Goal: Information Seeking & Learning: Learn about a topic

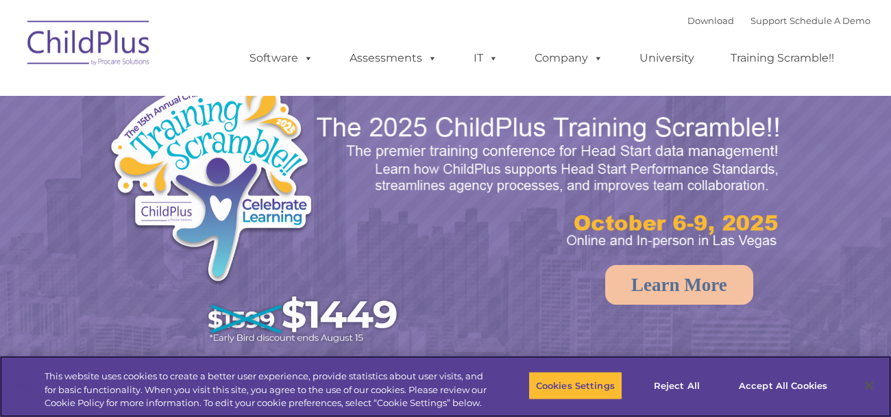
select select "MEDIUM"
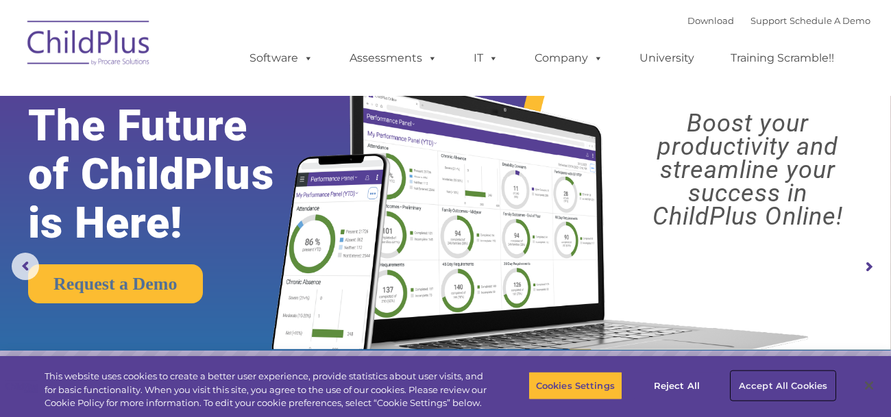
click at [799, 385] on button "Accept All Cookies" at bounding box center [783, 386] width 104 height 29
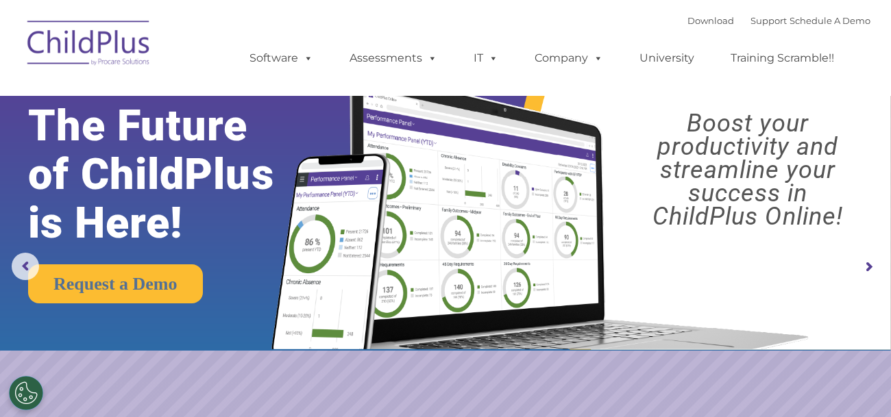
click at [879, 263] on rs-arrow at bounding box center [868, 267] width 27 height 27
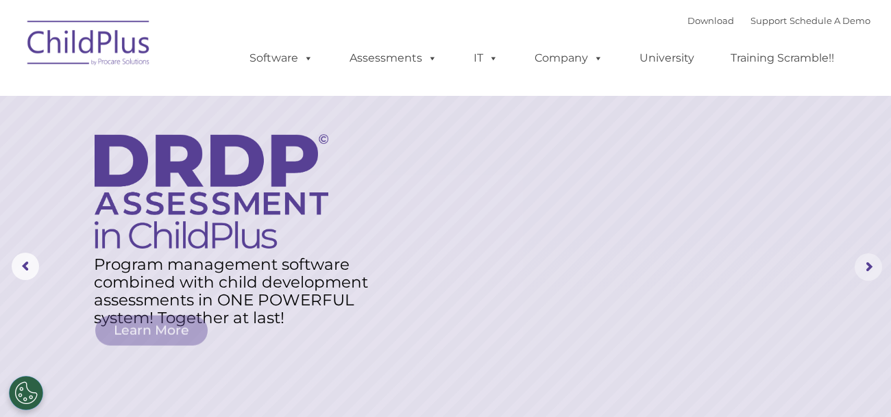
click at [879, 267] on rs-arrow at bounding box center [868, 267] width 27 height 27
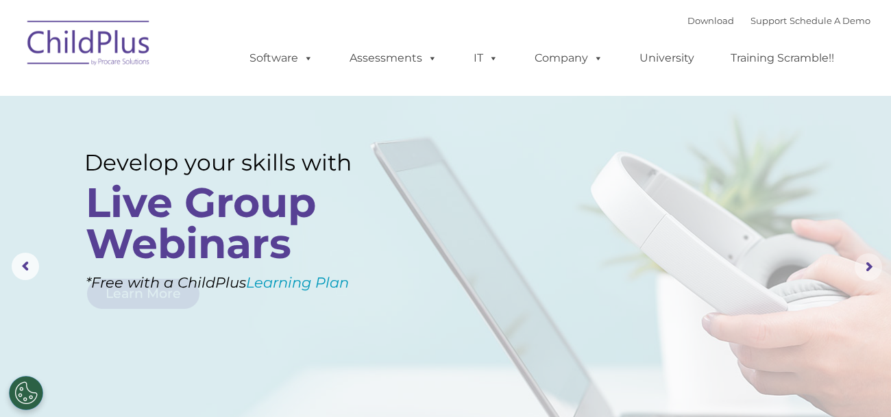
click at [879, 263] on rs-arrow at bounding box center [868, 267] width 27 height 27
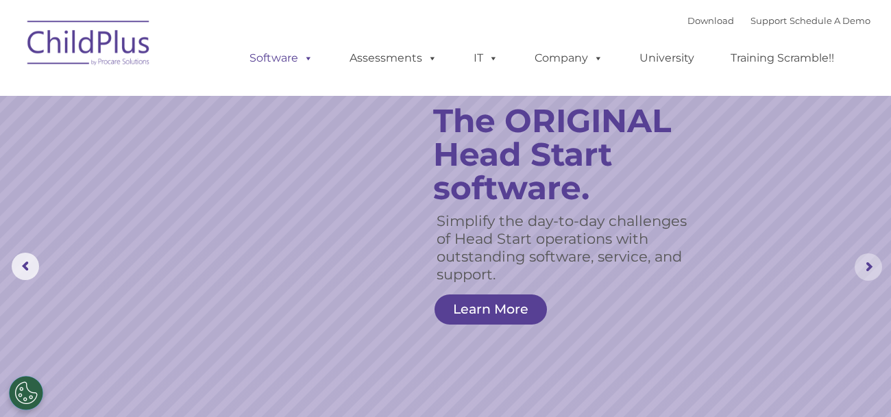
click at [300, 58] on span at bounding box center [305, 57] width 15 height 13
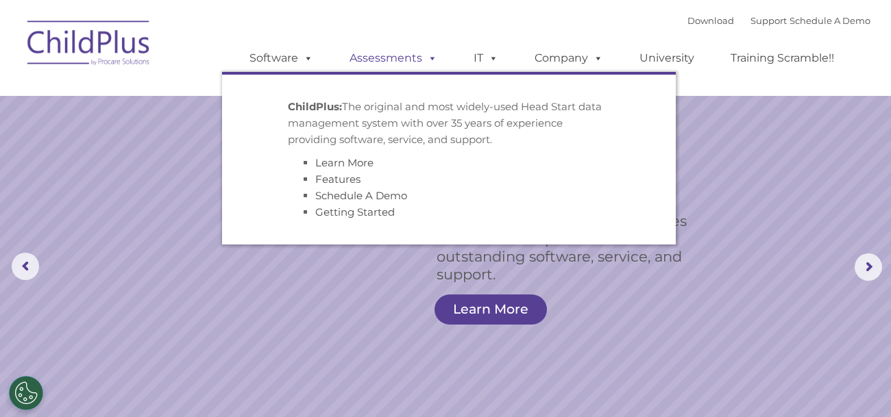
click at [424, 59] on span at bounding box center [429, 57] width 15 height 13
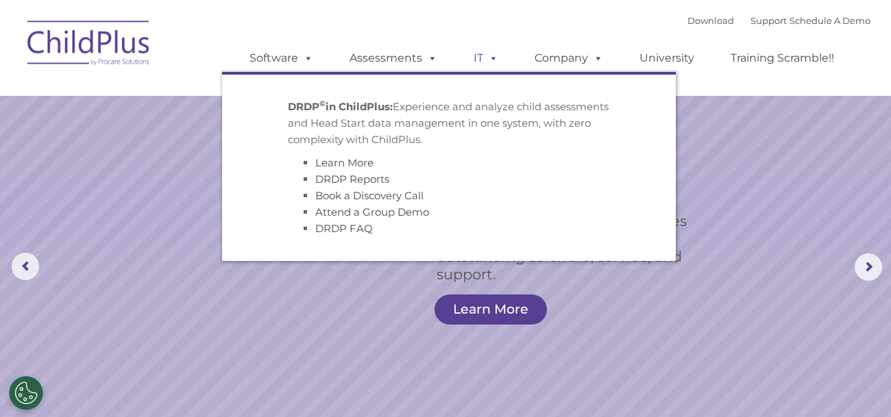
click at [487, 56] on span at bounding box center [490, 57] width 15 height 13
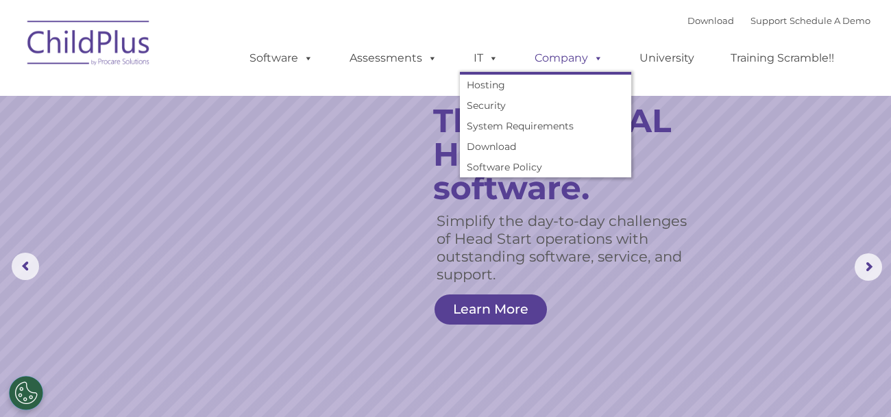
click at [579, 56] on link "Company" at bounding box center [569, 58] width 96 height 27
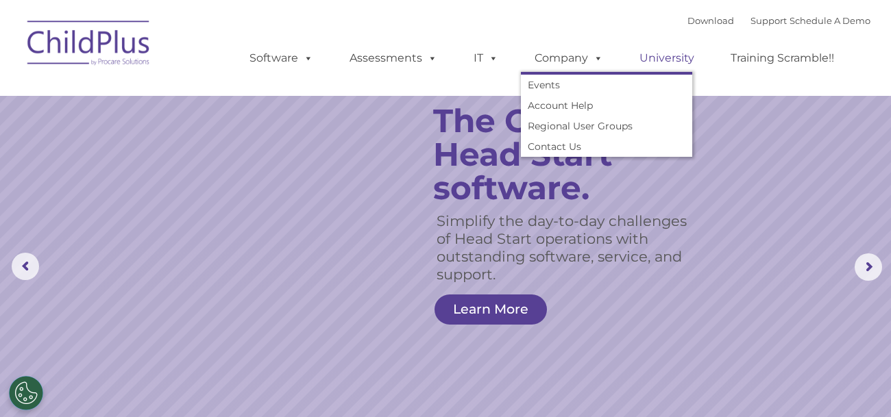
click at [681, 51] on link "University" at bounding box center [667, 58] width 82 height 27
click at [679, 64] on link "University" at bounding box center [667, 58] width 82 height 27
click at [779, 60] on link "Training Scramble!!" at bounding box center [782, 58] width 131 height 27
click at [751, 18] on link "Support" at bounding box center [769, 20] width 36 height 11
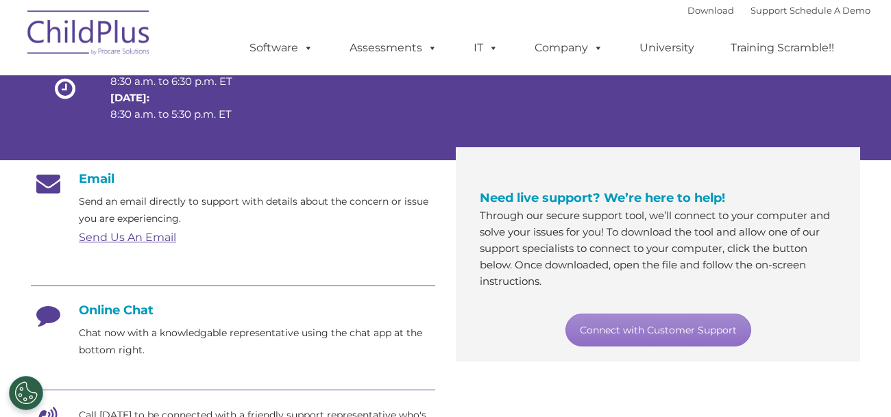
scroll to position [156, 0]
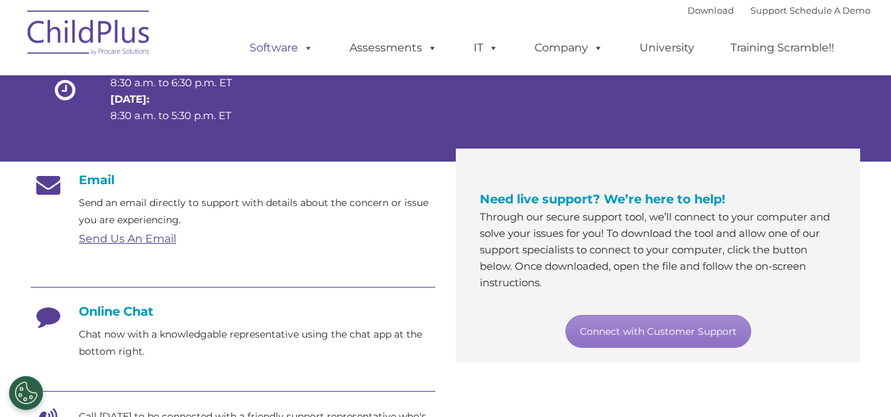
click at [308, 51] on span at bounding box center [305, 47] width 15 height 13
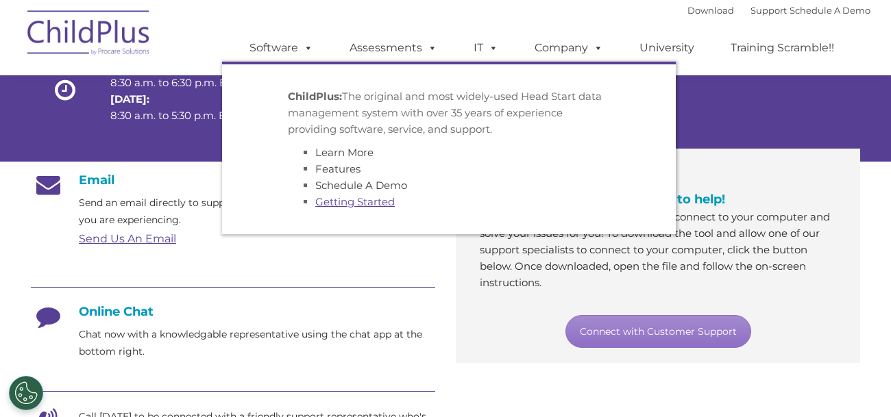
click at [372, 204] on link "Getting Started" at bounding box center [355, 201] width 80 height 13
click at [384, 203] on link "Getting Started" at bounding box center [355, 201] width 80 height 13
click at [365, 201] on link "Getting Started" at bounding box center [355, 201] width 80 height 13
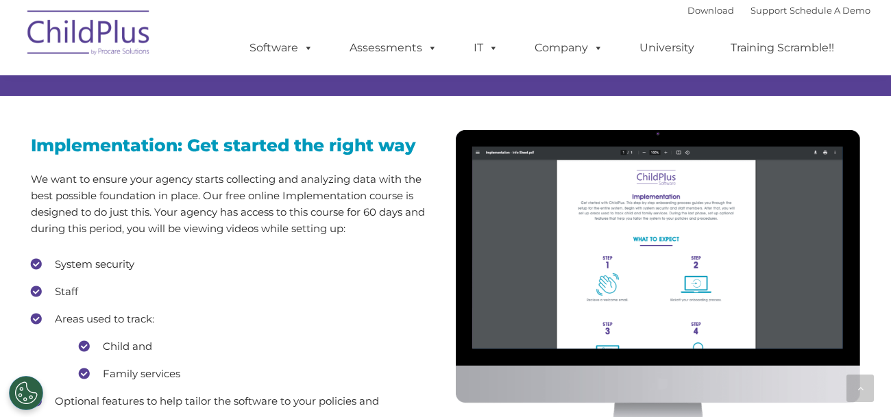
scroll to position [1141, 0]
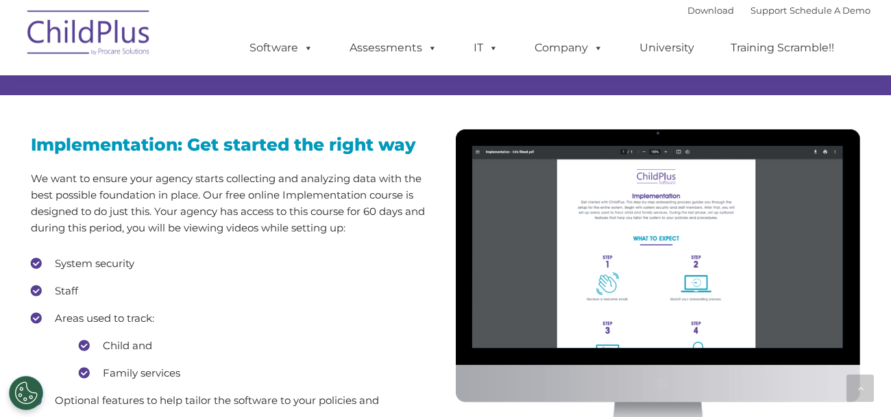
click at [29, 264] on div "Implementation: Get started the right way We want to ensure your agency starts …" at bounding box center [233, 275] width 425 height 361
click at [117, 268] on li "System security" at bounding box center [233, 264] width 404 height 21
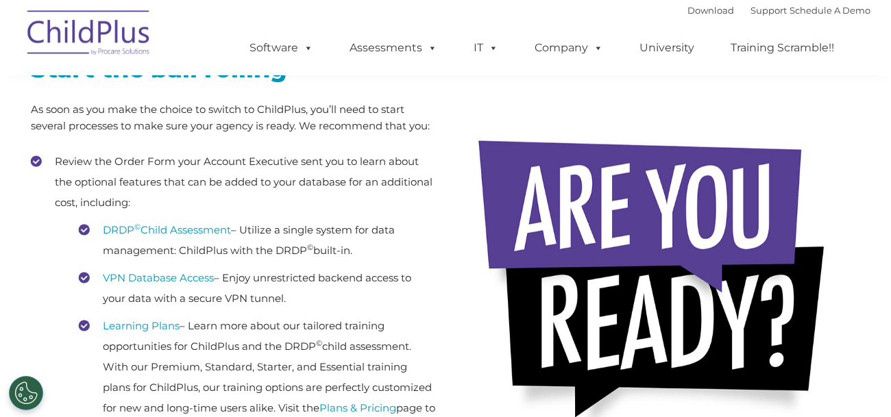
scroll to position [277, 0]
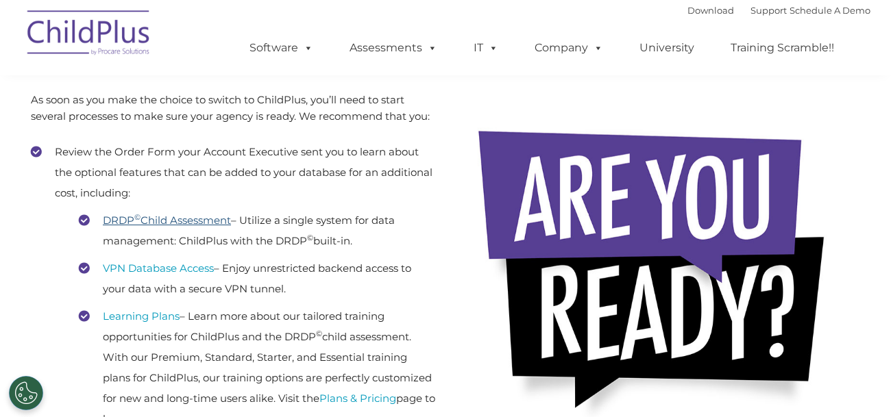
click at [202, 223] on link "DRDP © Child Assessment" at bounding box center [167, 220] width 128 height 13
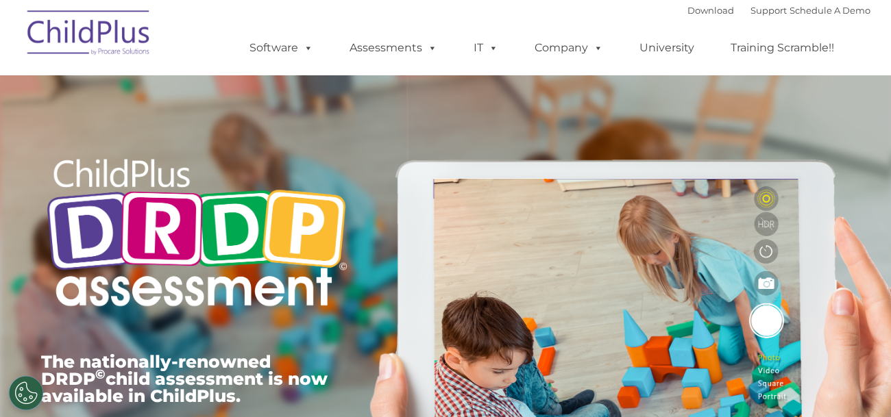
type input ""
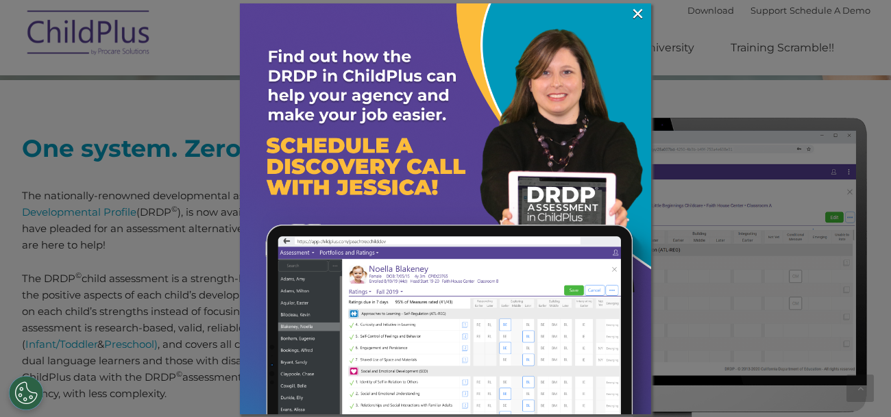
scroll to position [509, 0]
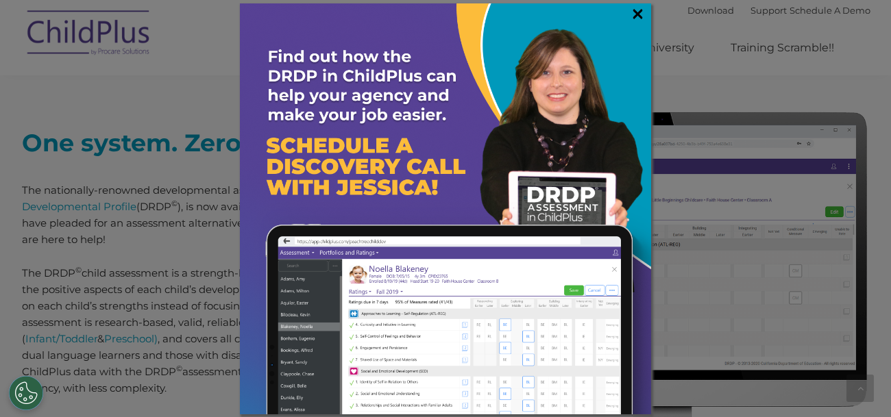
click at [641, 13] on link "×" at bounding box center [638, 14] width 16 height 14
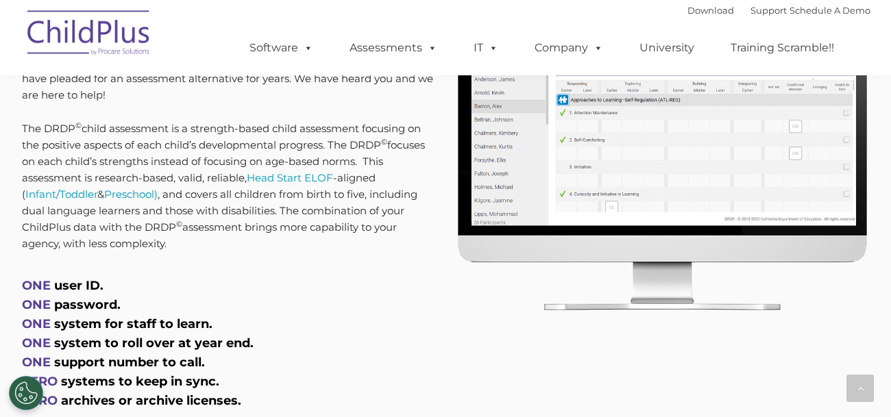
scroll to position [653, 0]
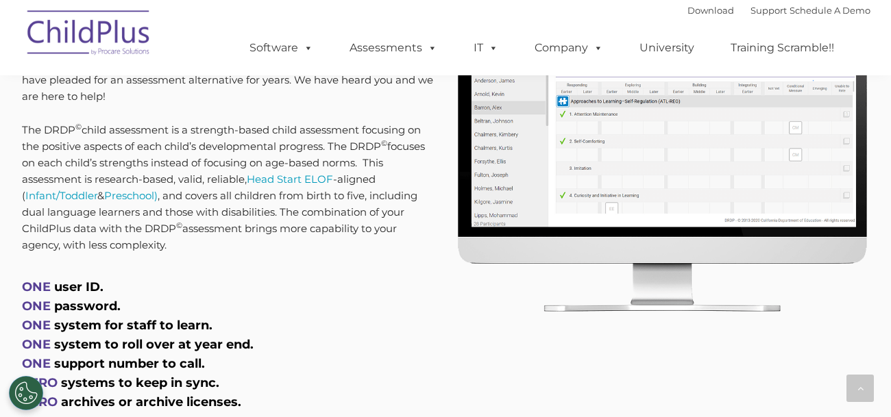
click at [43, 289] on span "ONE" at bounding box center [36, 287] width 29 height 15
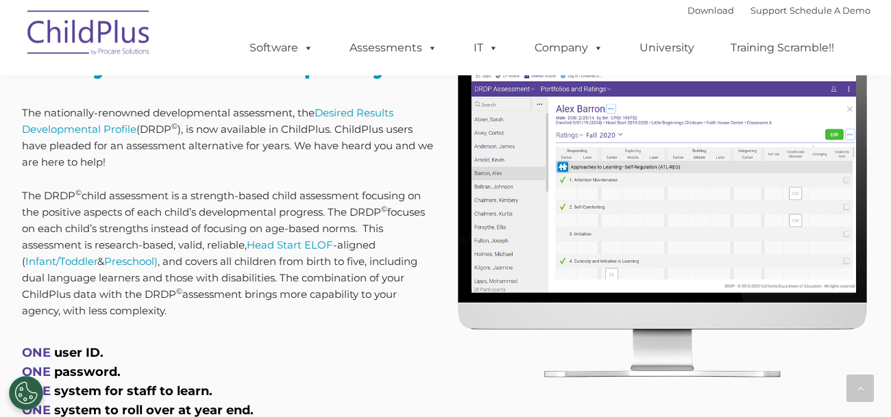
scroll to position [588, 0]
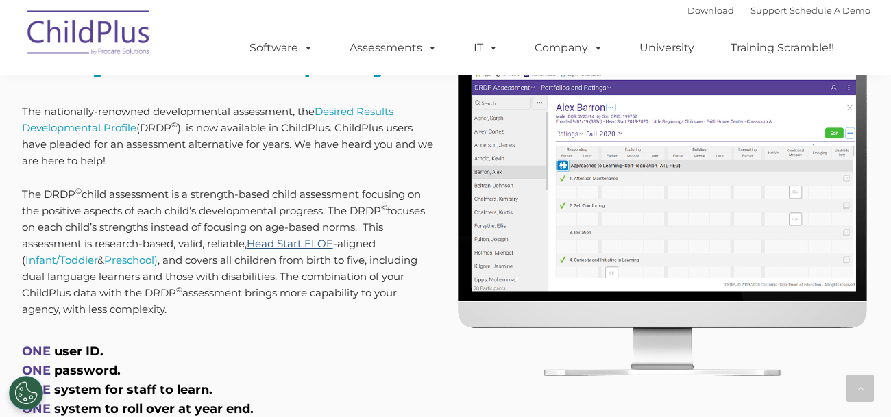
click at [304, 245] on link "Head Start ELOF" at bounding box center [290, 243] width 86 height 13
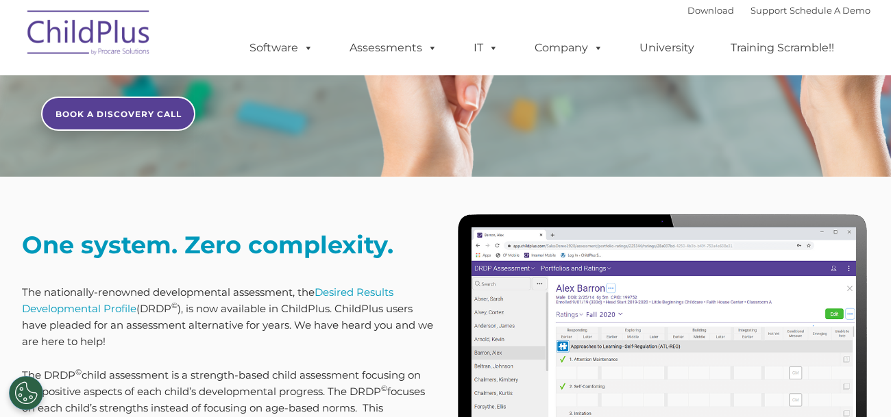
scroll to position [408, 0]
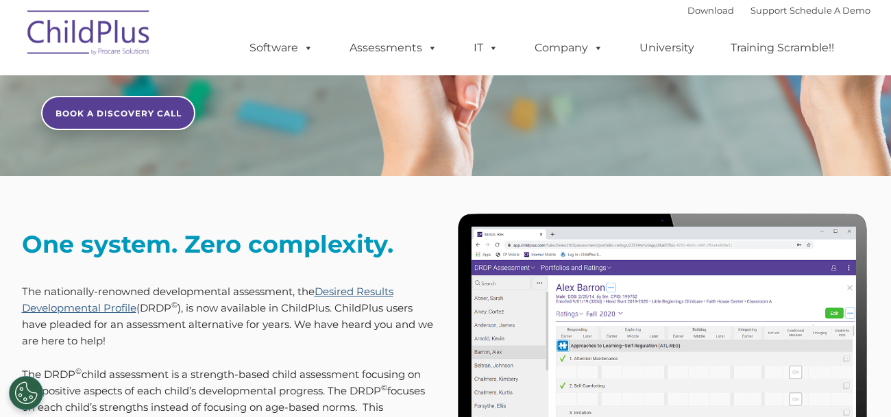
click at [361, 285] on link "Desired Results Developmental Profile" at bounding box center [208, 299] width 372 height 29
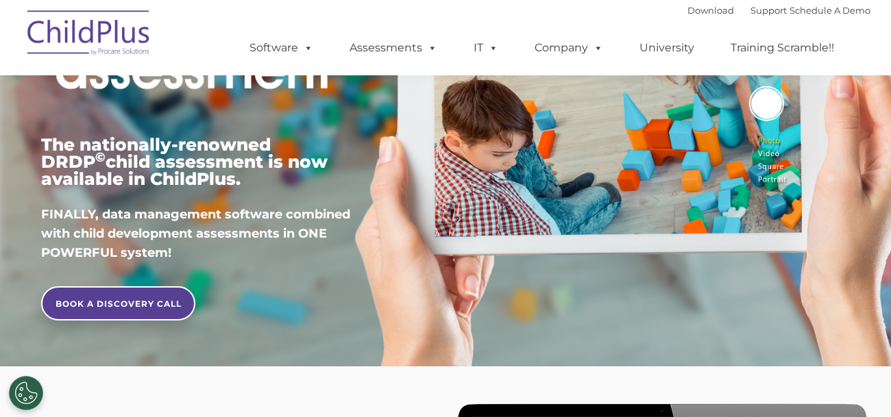
scroll to position [215, 0]
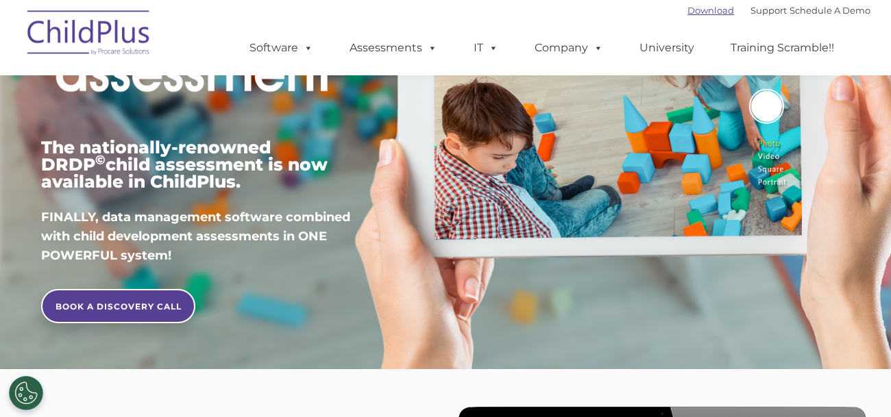
click at [702, 13] on link "Download" at bounding box center [711, 10] width 47 height 11
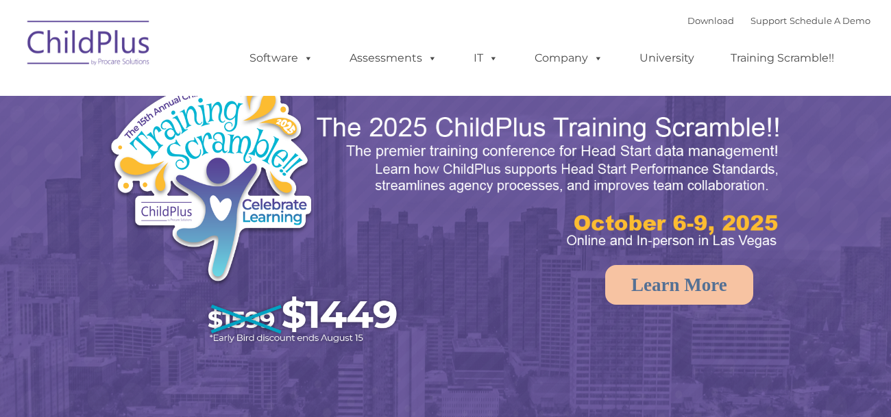
select select "MEDIUM"
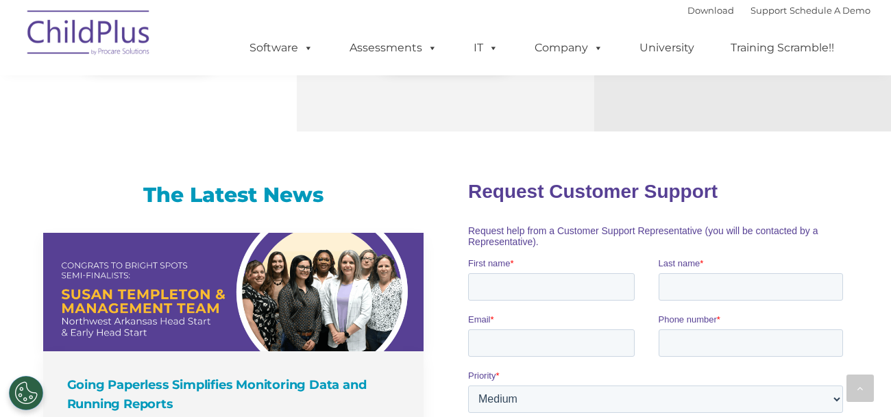
scroll to position [805, 0]
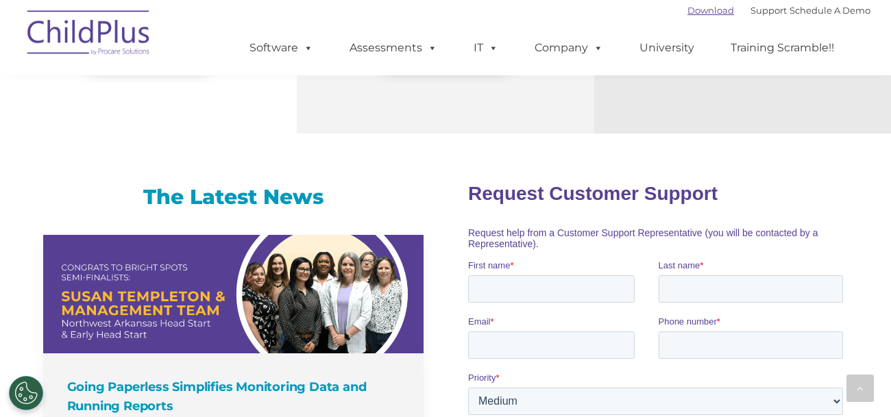
click at [698, 10] on link "Download" at bounding box center [711, 10] width 47 height 11
